Goal: Navigation & Orientation: Find specific page/section

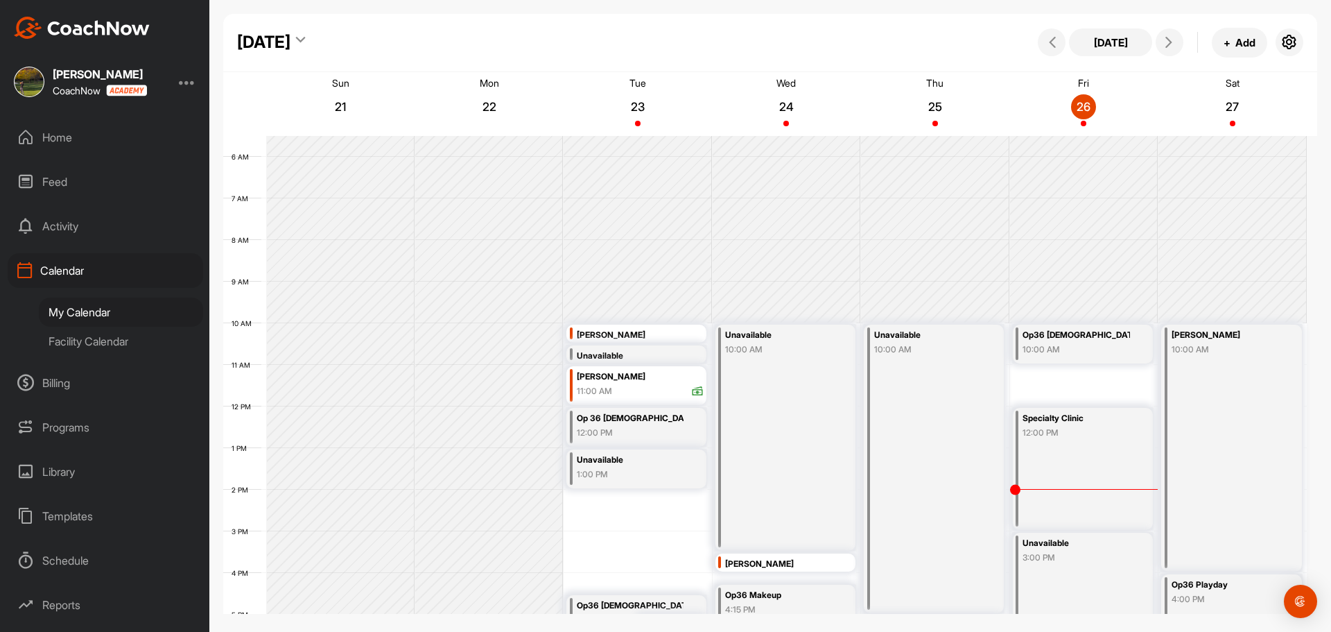
scroll to position [378, 0]
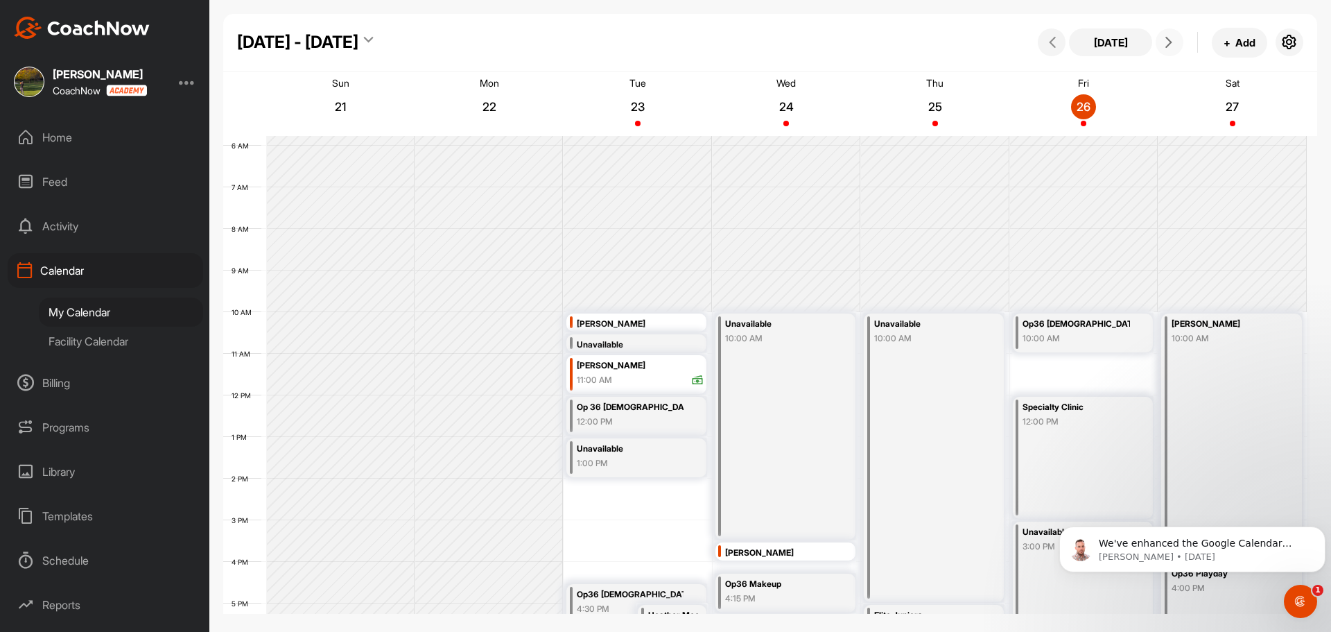
click at [1173, 44] on icon at bounding box center [1168, 42] width 11 height 11
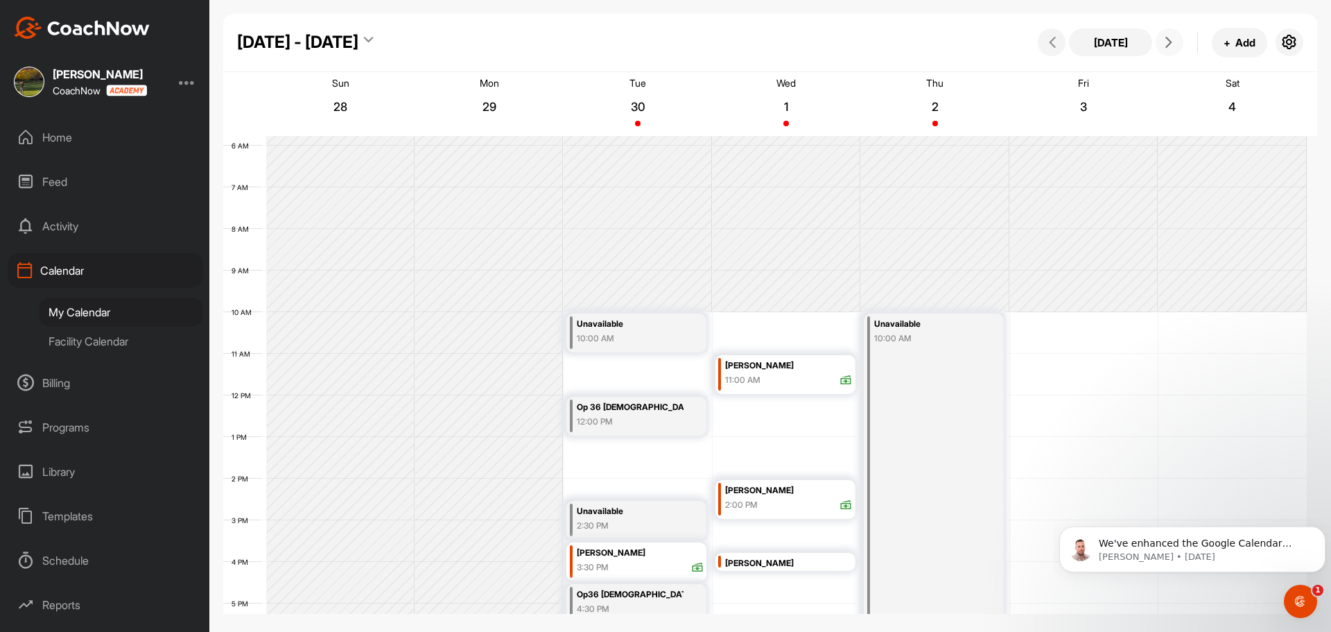
click at [1173, 44] on icon at bounding box center [1168, 42] width 11 height 11
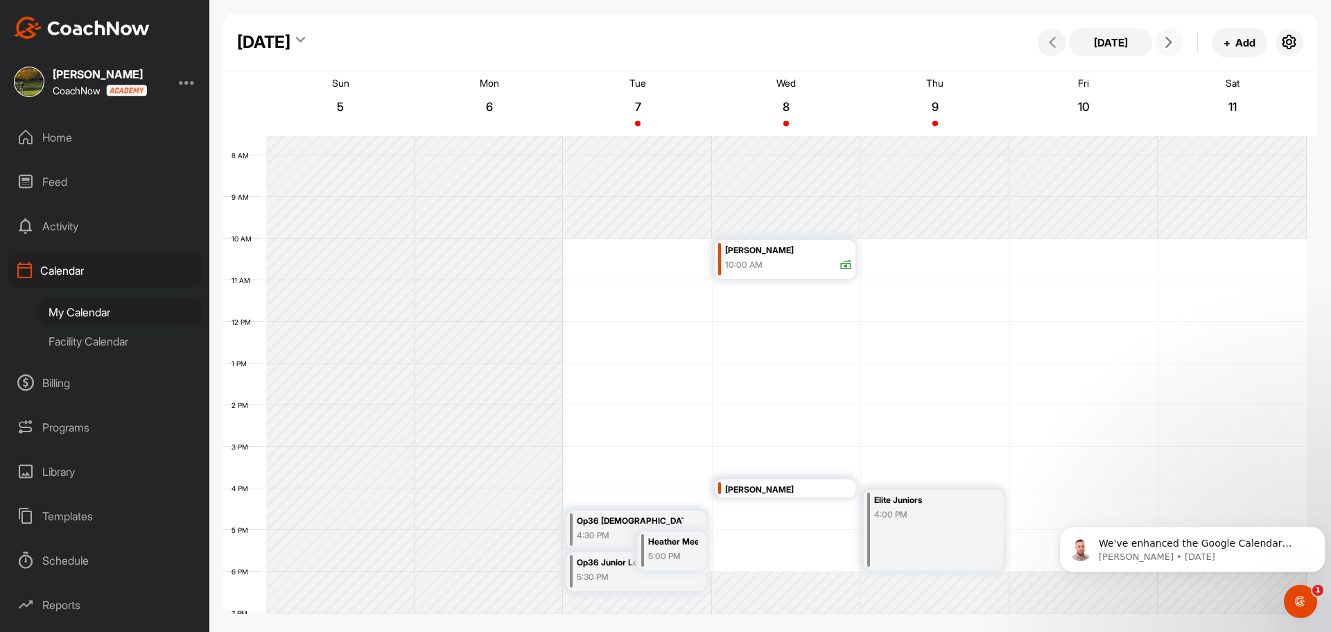
scroll to position [309, 0]
click at [1050, 45] on icon at bounding box center [1052, 42] width 11 height 11
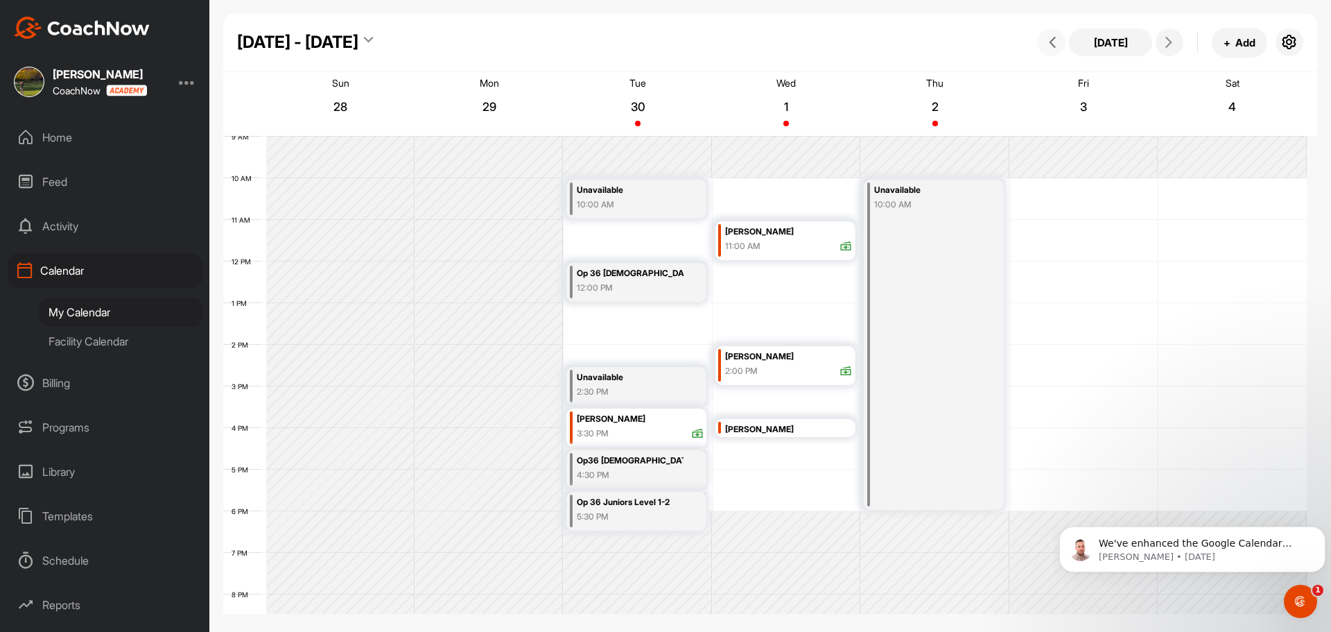
scroll to position [378, 0]
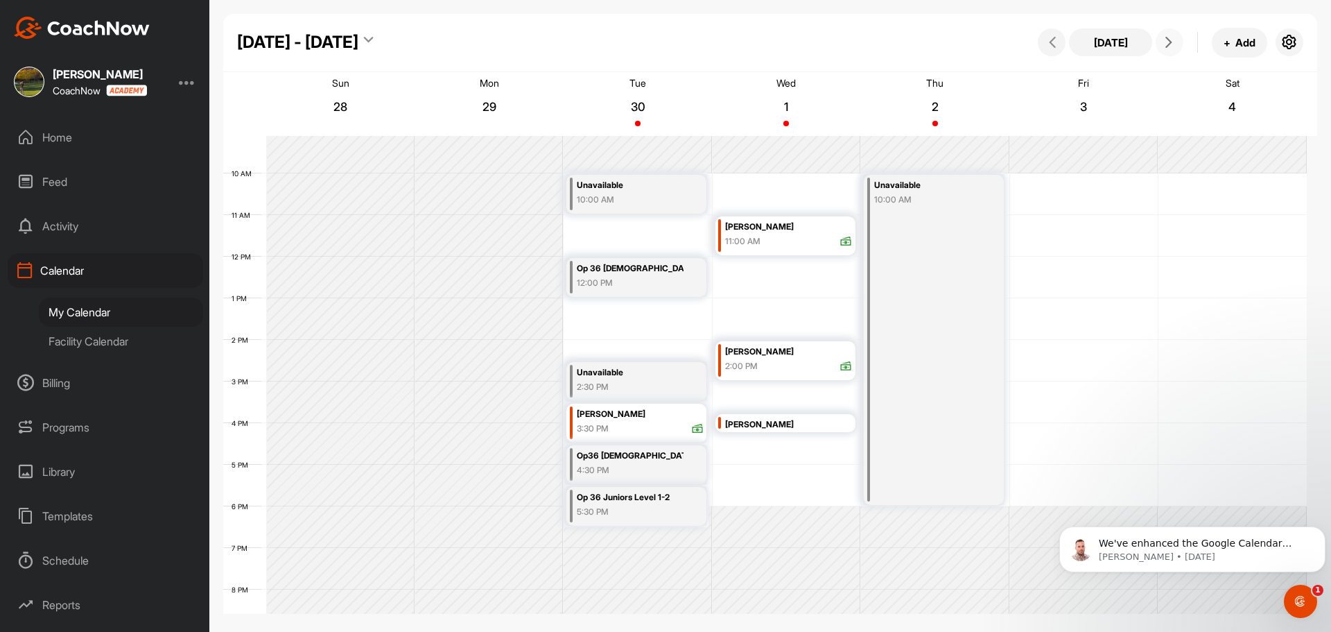
click at [1175, 48] on button at bounding box center [1170, 42] width 28 height 28
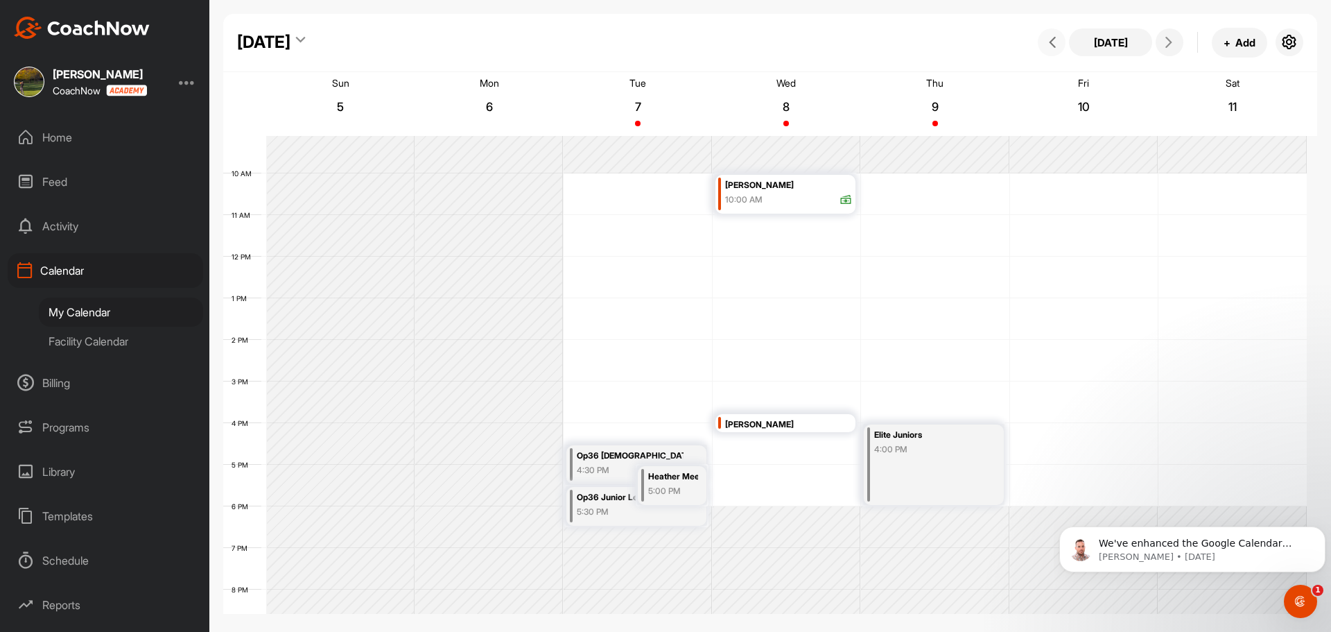
click at [1047, 42] on icon at bounding box center [1052, 42] width 11 height 11
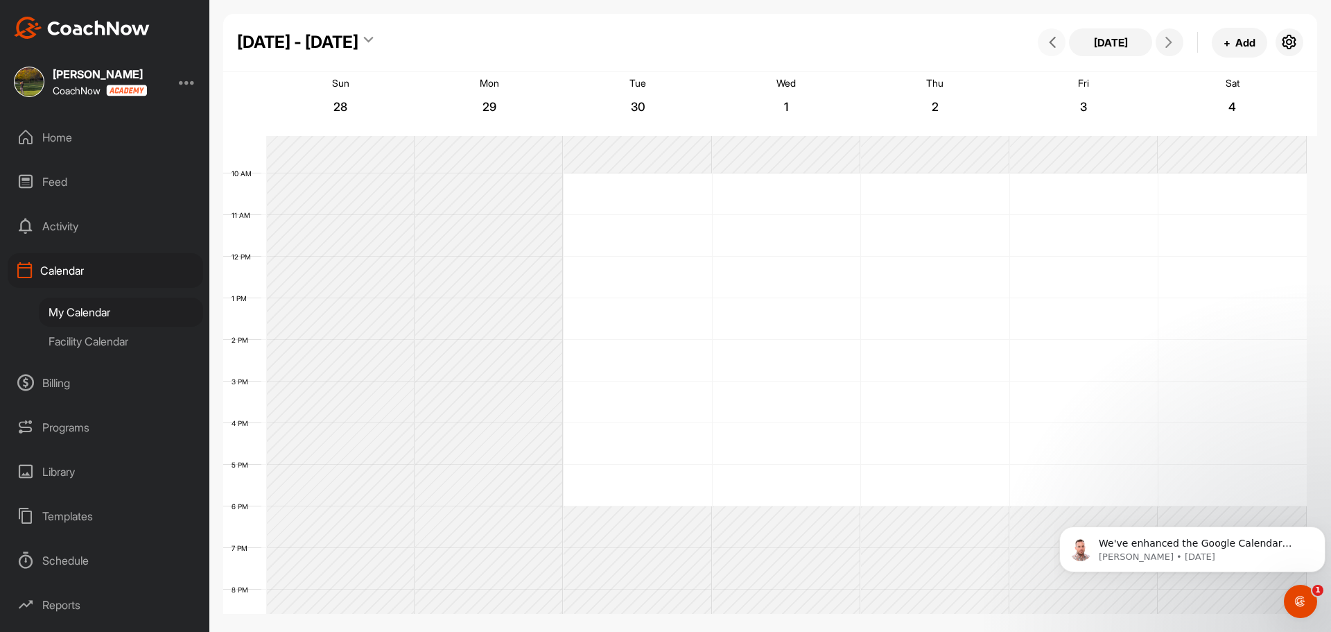
scroll to position [240, 0]
